Goal: Task Accomplishment & Management: Manage account settings

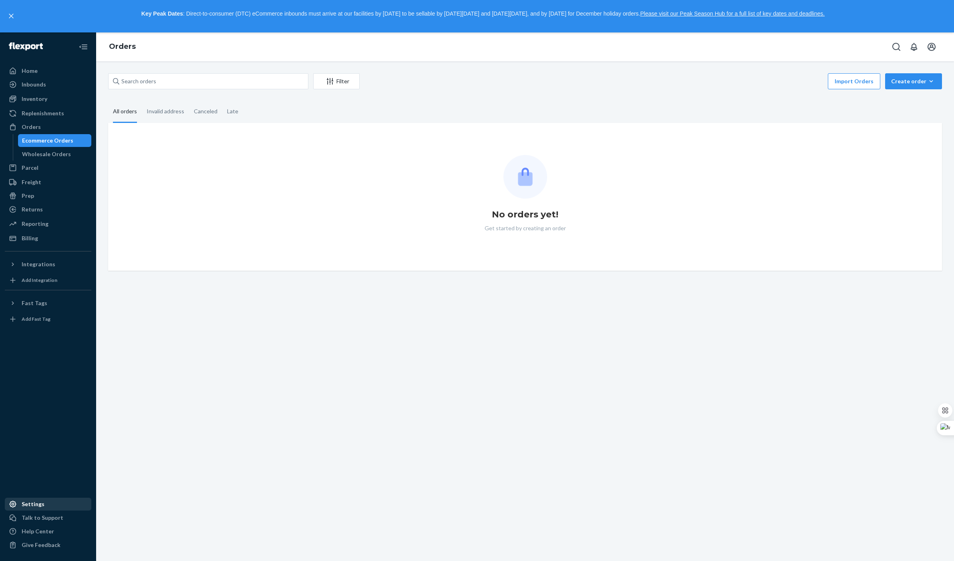
click at [48, 505] on div "Settings" at bounding box center [48, 504] width 85 height 11
click at [935, 49] on icon "Open account menu" at bounding box center [932, 47] width 10 height 10
click at [898, 103] on div "Log out" at bounding box center [913, 110] width 60 height 15
